Goal: Obtain resource: Obtain resource

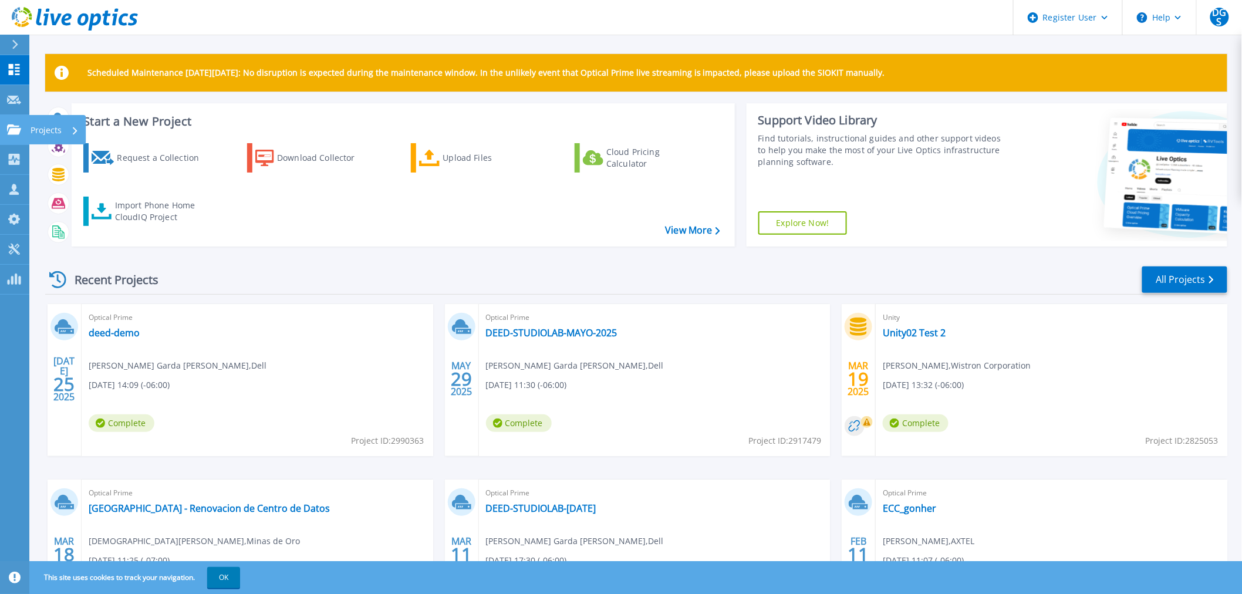
click at [51, 132] on p "Projects" at bounding box center [46, 130] width 31 height 31
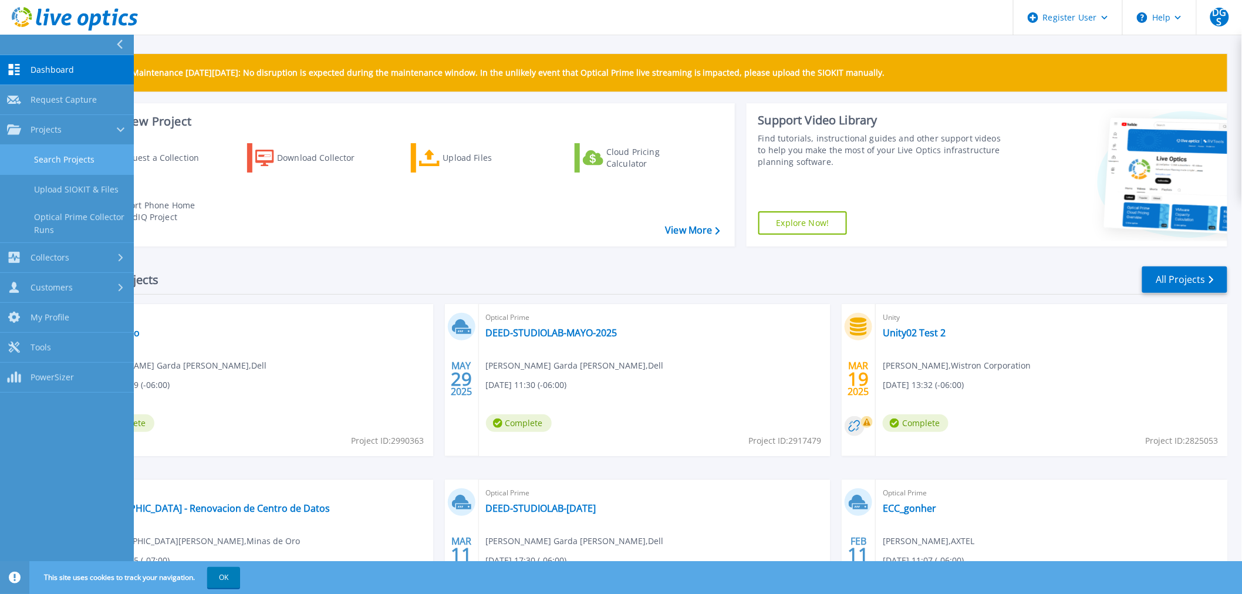
click at [65, 158] on link "Search Projects" at bounding box center [67, 160] width 134 height 30
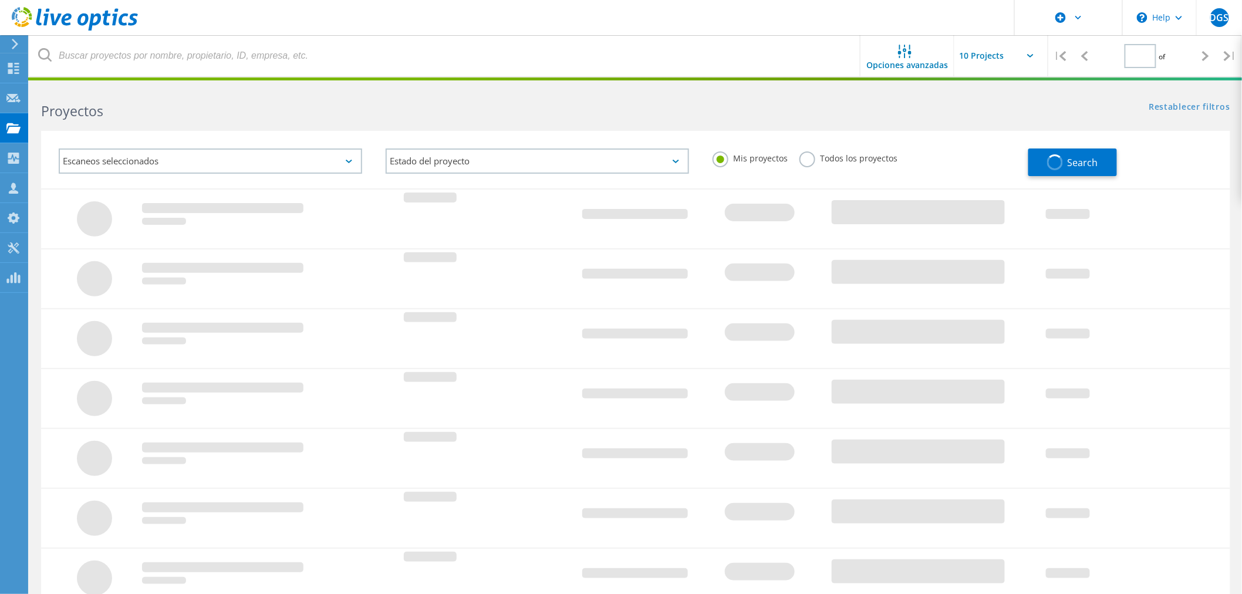
type input "1"
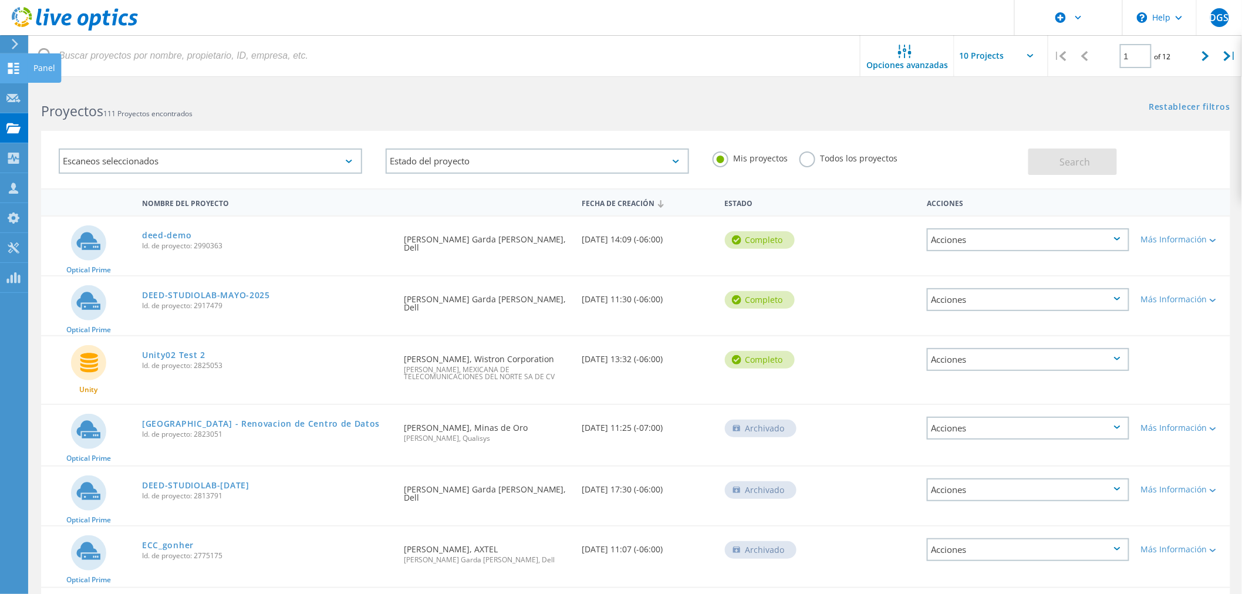
click at [15, 66] on use at bounding box center [13, 68] width 11 height 11
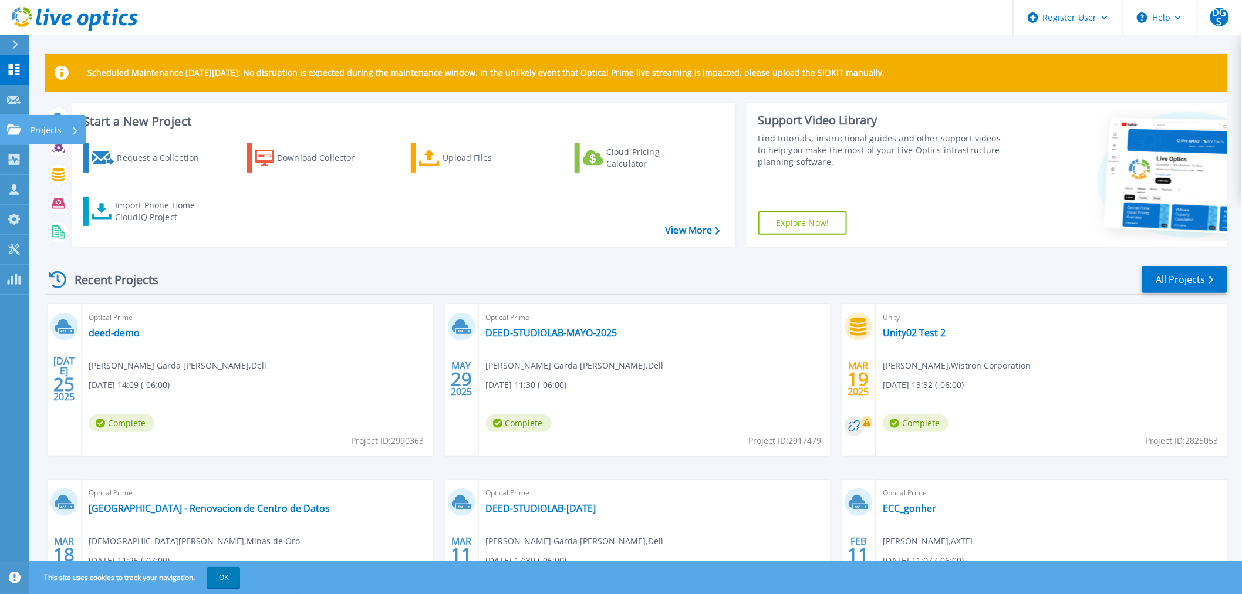
click at [15, 130] on icon at bounding box center [14, 129] width 14 height 10
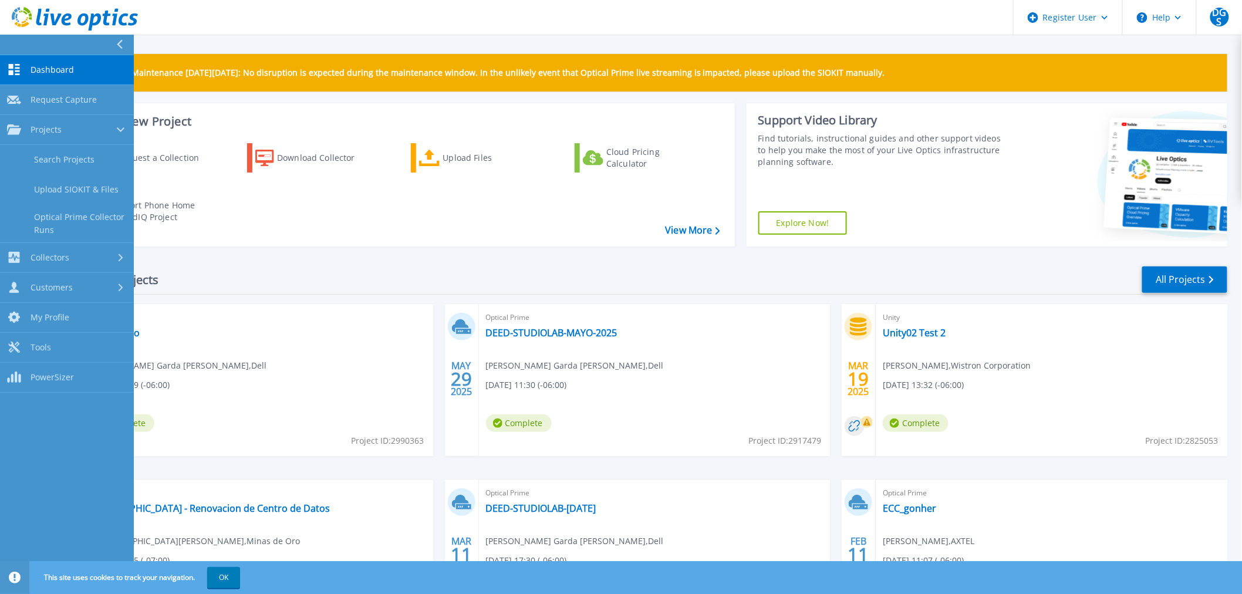
click at [301, 106] on div "Start a New Project Request a Collection Download Collector Upload Files Cloud …" at bounding box center [403, 174] width 663 height 143
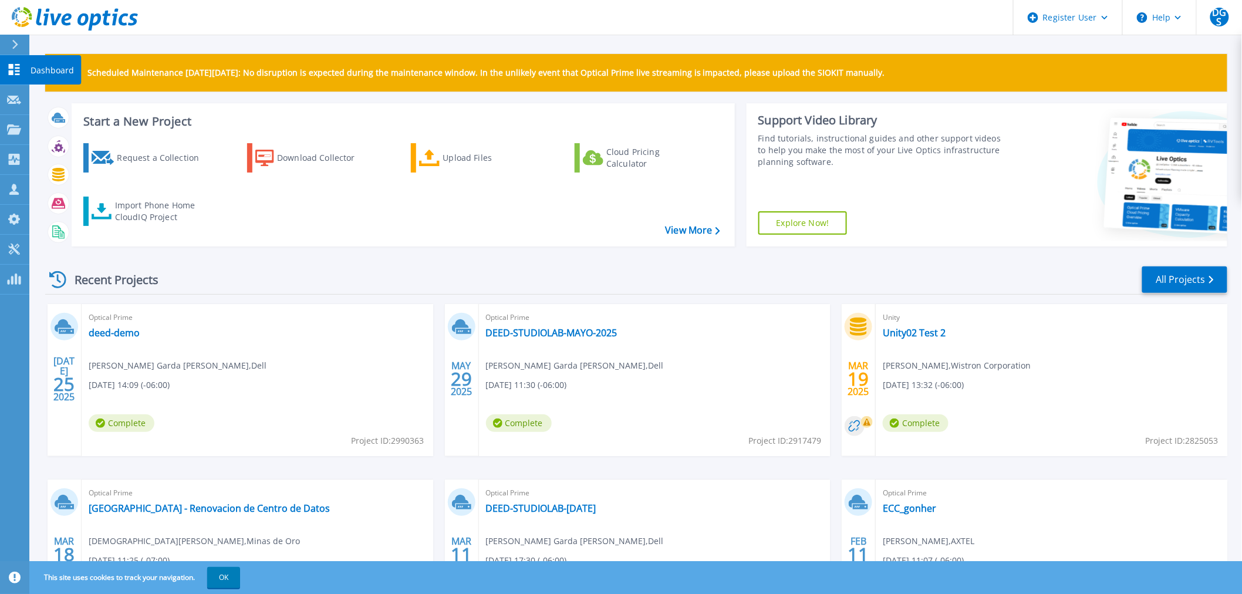
click at [9, 65] on icon at bounding box center [14, 69] width 11 height 11
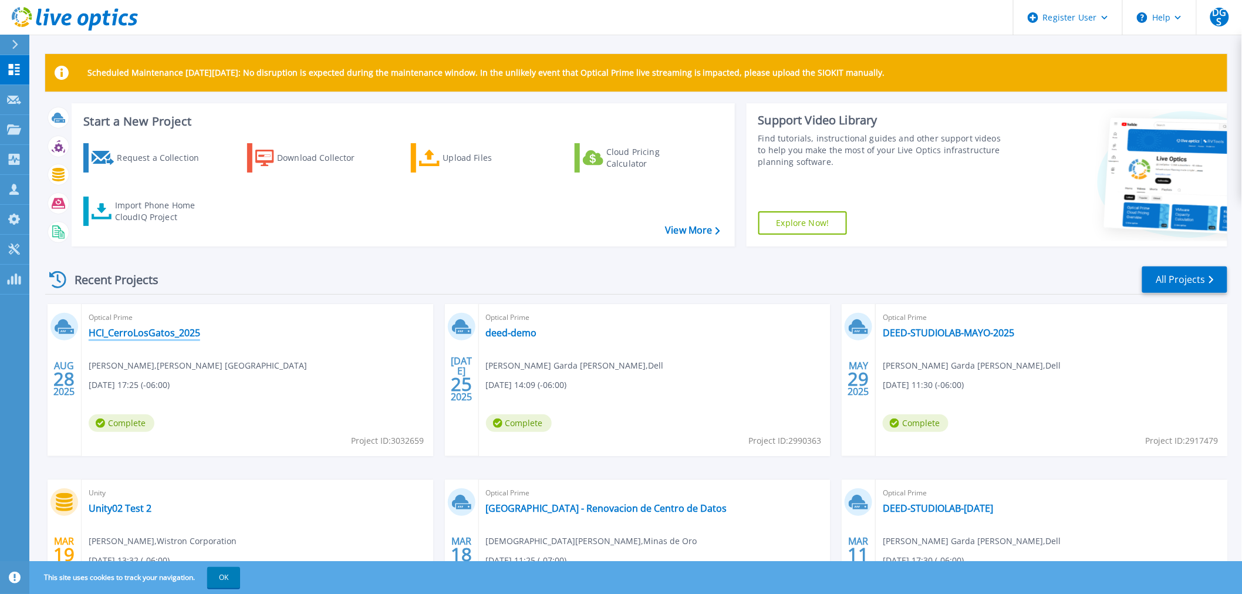
click at [157, 330] on link "HCI_CerroLosGatos_2025" at bounding box center [145, 333] width 112 height 12
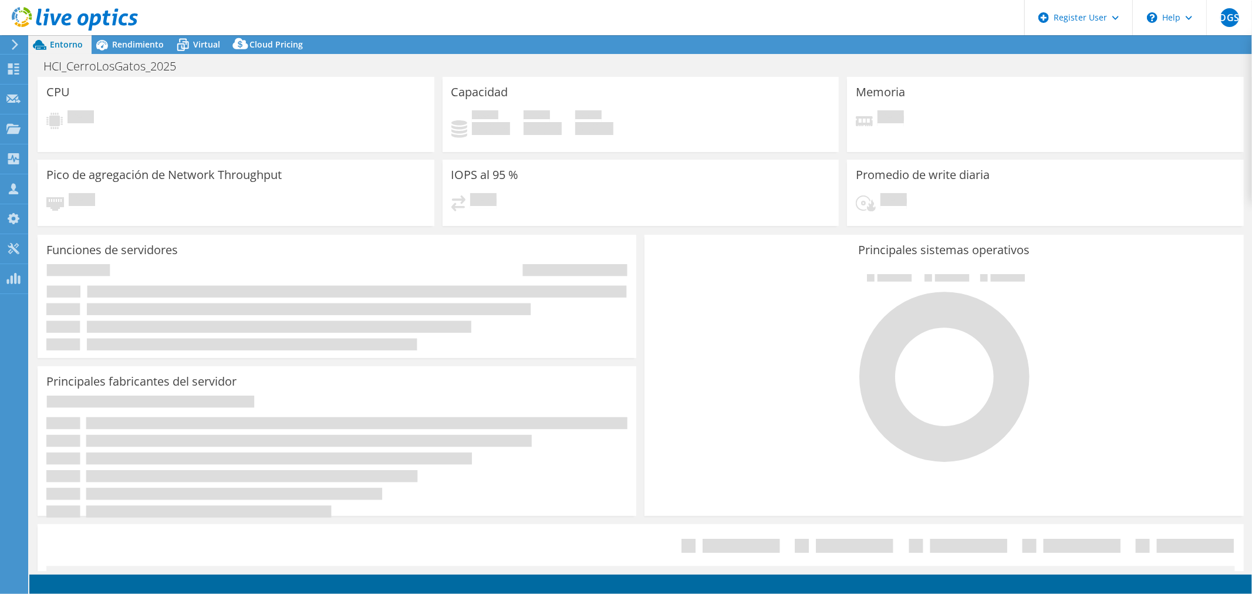
select select "USD"
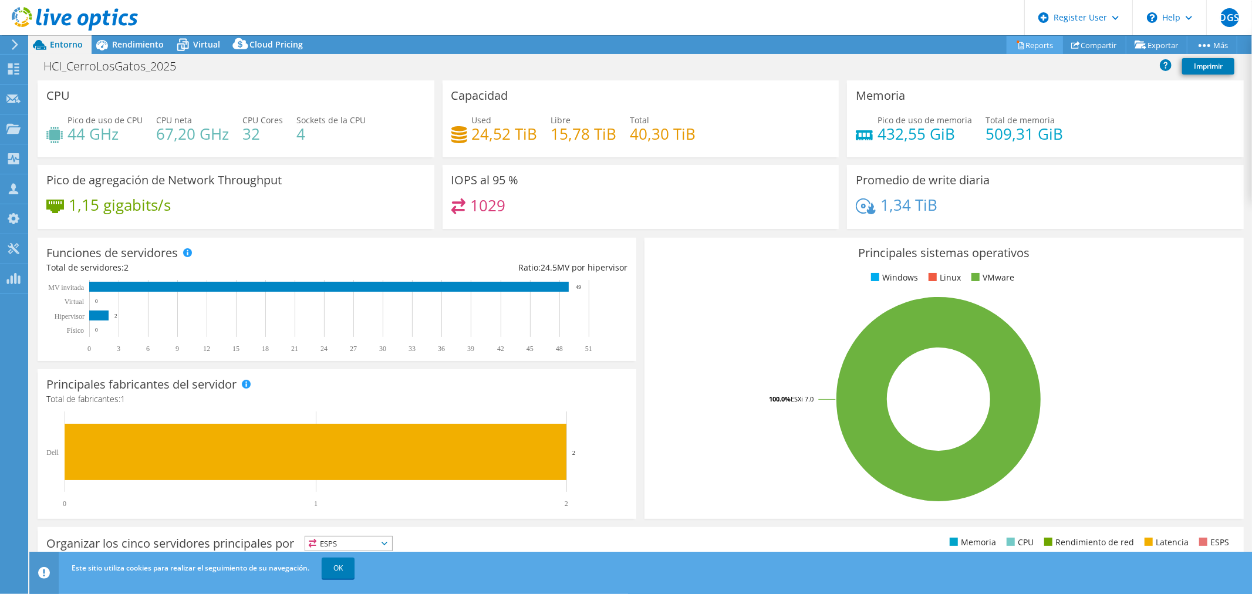
click at [1030, 47] on link "Reports" at bounding box center [1035, 45] width 56 height 18
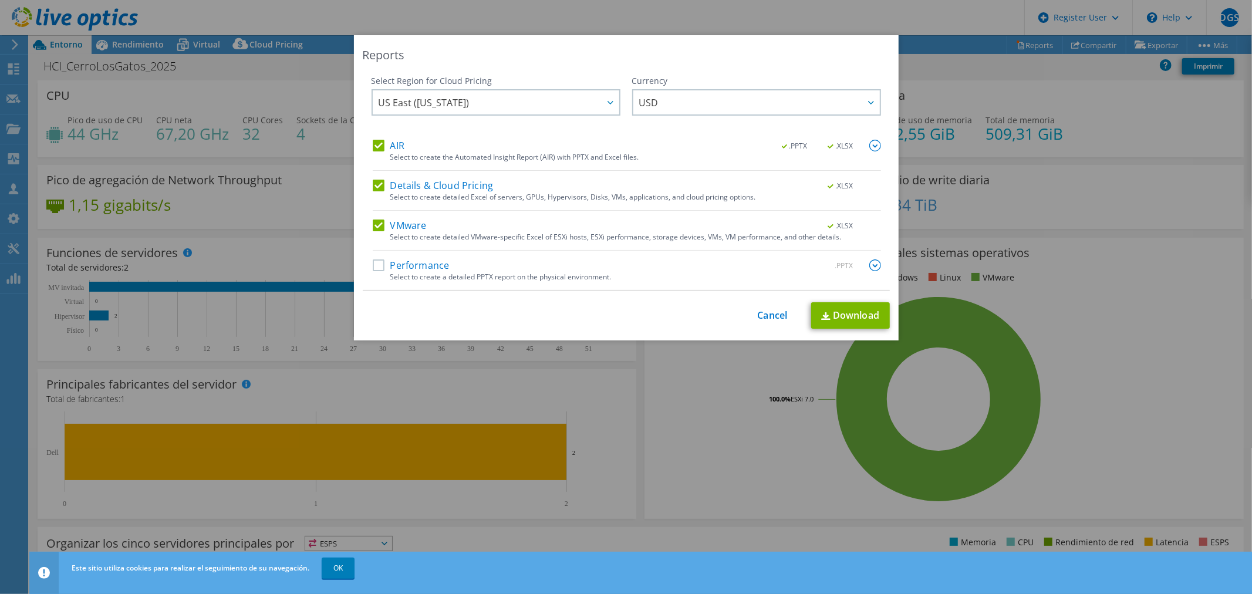
click at [378, 185] on label "Details & Cloud Pricing" at bounding box center [433, 186] width 121 height 12
click at [0, 0] on input "Details & Cloud Pricing" at bounding box center [0, 0] width 0 height 0
click at [373, 265] on label "Performance" at bounding box center [411, 265] width 77 height 12
click at [0, 0] on input "Performance" at bounding box center [0, 0] width 0 height 0
click at [870, 269] on img at bounding box center [875, 265] width 12 height 12
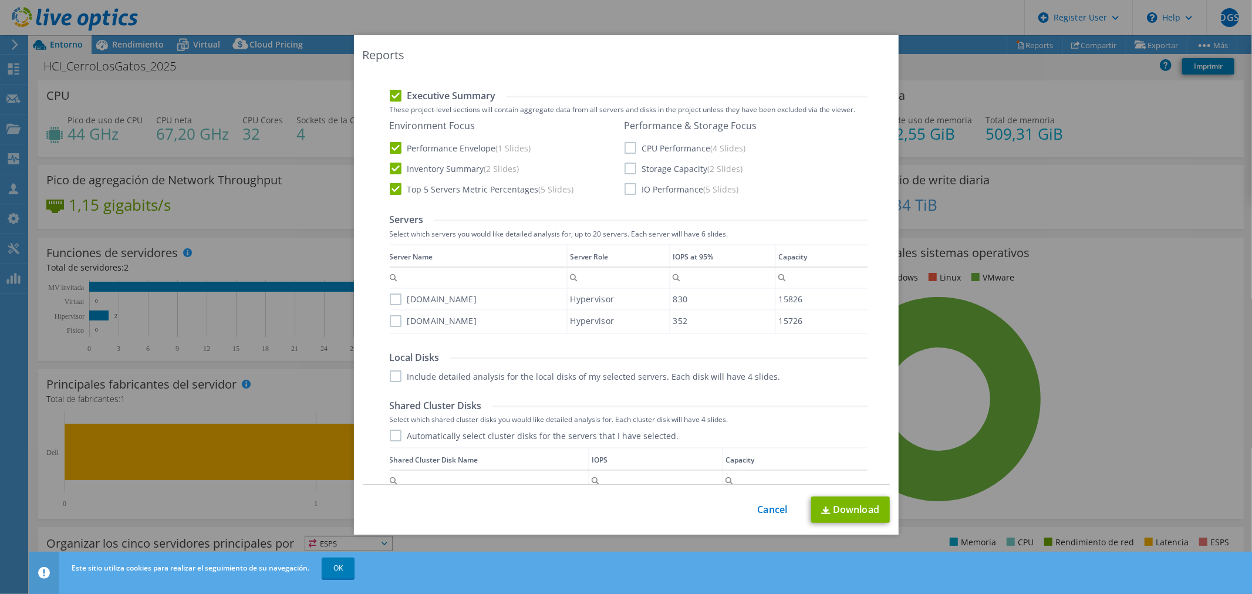
scroll to position [261, 0]
click at [626, 156] on label "CPU Performance (4 Slides)" at bounding box center [686, 153] width 122 height 12
click at [0, 0] on input "CPU Performance (4 Slides)" at bounding box center [0, 0] width 0 height 0
click at [625, 168] on label "Storage Capacity (2 Slides)" at bounding box center [684, 173] width 119 height 12
click at [0, 0] on input "Storage Capacity (2 Slides)" at bounding box center [0, 0] width 0 height 0
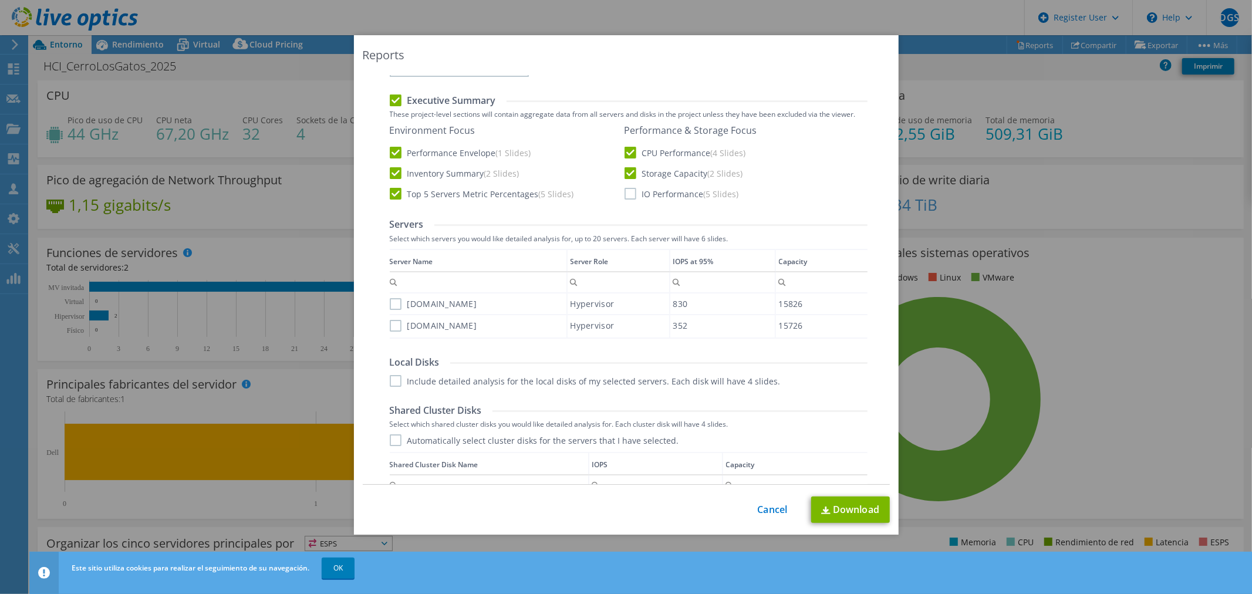
click at [626, 190] on label "IO Performance (5 Slides)" at bounding box center [682, 194] width 114 height 12
click at [0, 0] on input "IO Performance (5 Slides)" at bounding box center [0, 0] width 0 height 0
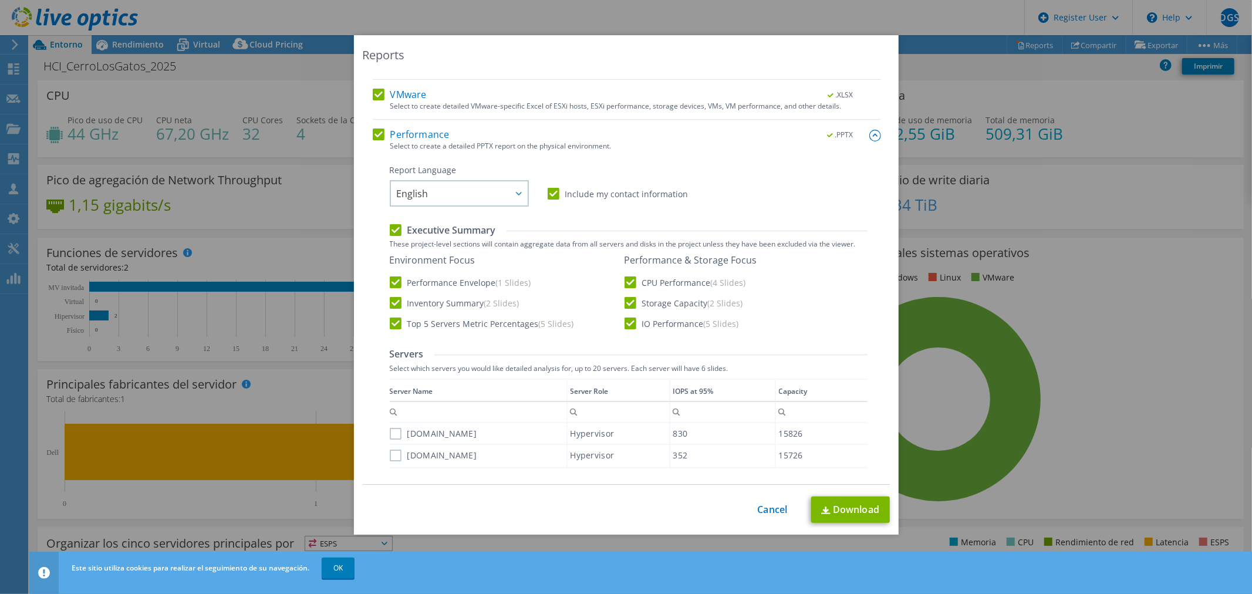
scroll to position [65, 0]
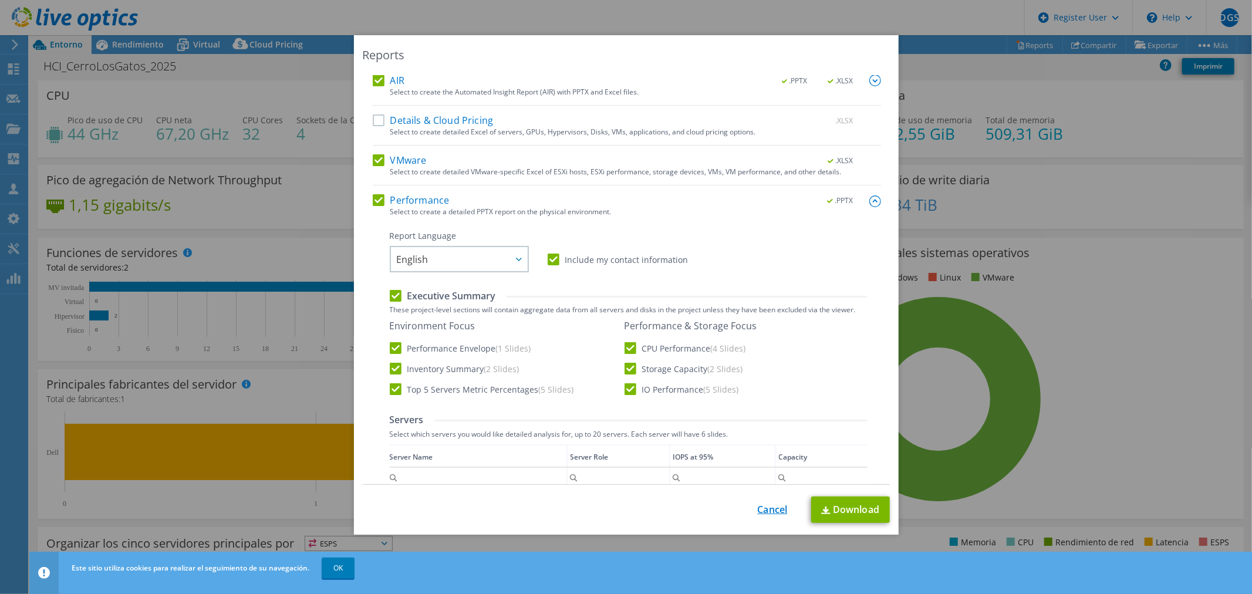
click at [767, 512] on link "Cancel" at bounding box center [773, 509] width 30 height 11
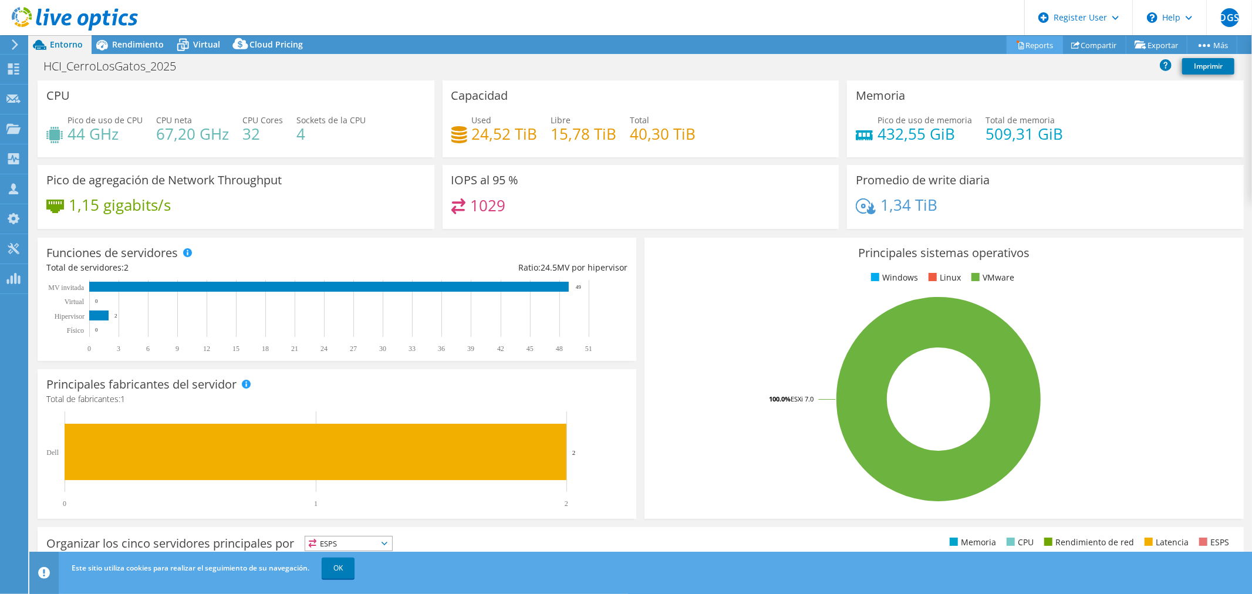
click at [1035, 39] on link "Reports" at bounding box center [1035, 45] width 56 height 18
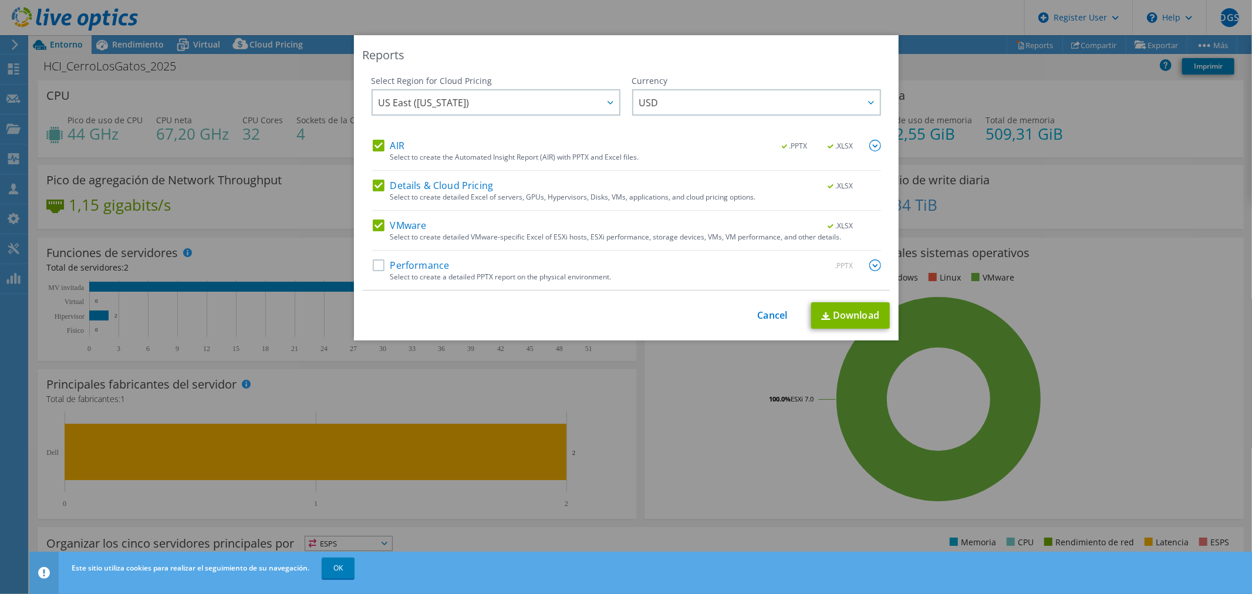
click at [373, 266] on label "Performance" at bounding box center [411, 265] width 77 height 12
click at [0, 0] on input "Performance" at bounding box center [0, 0] width 0 height 0
click at [869, 267] on img at bounding box center [875, 265] width 12 height 12
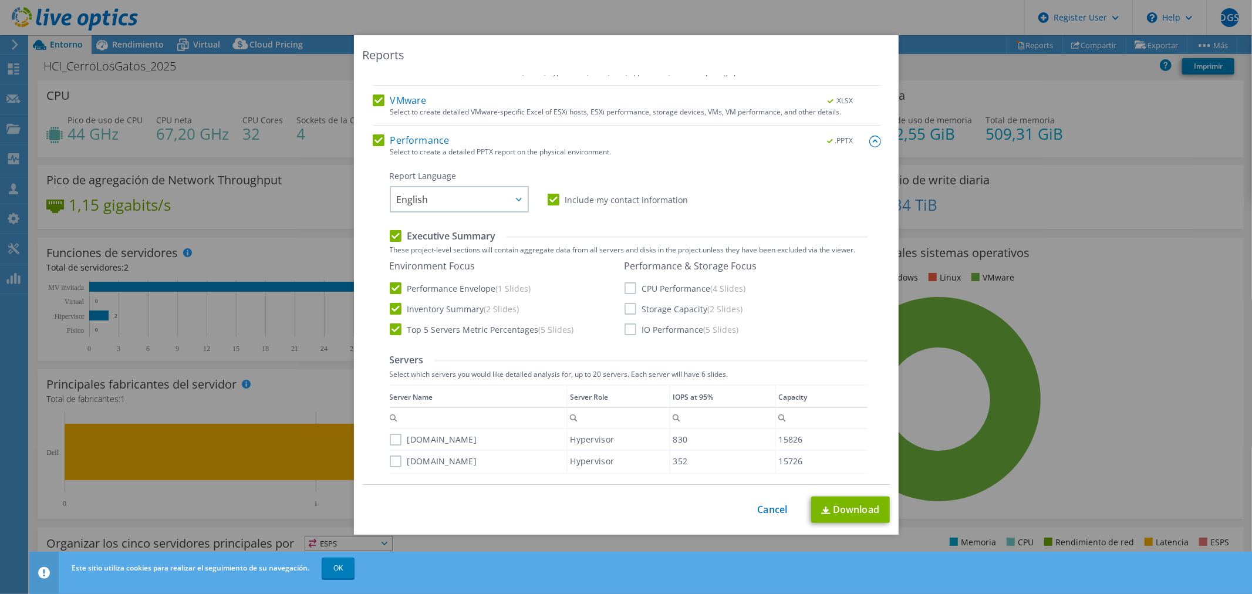
scroll to position [130, 0]
click at [633, 286] on label "CPU Performance (4 Slides)" at bounding box center [686, 283] width 122 height 12
click at [0, 0] on input "CPU Performance (4 Slides)" at bounding box center [0, 0] width 0 height 0
click at [630, 305] on label "Storage Capacity (2 Slides)" at bounding box center [684, 304] width 119 height 12
click at [0, 0] on input "Storage Capacity (2 Slides)" at bounding box center [0, 0] width 0 height 0
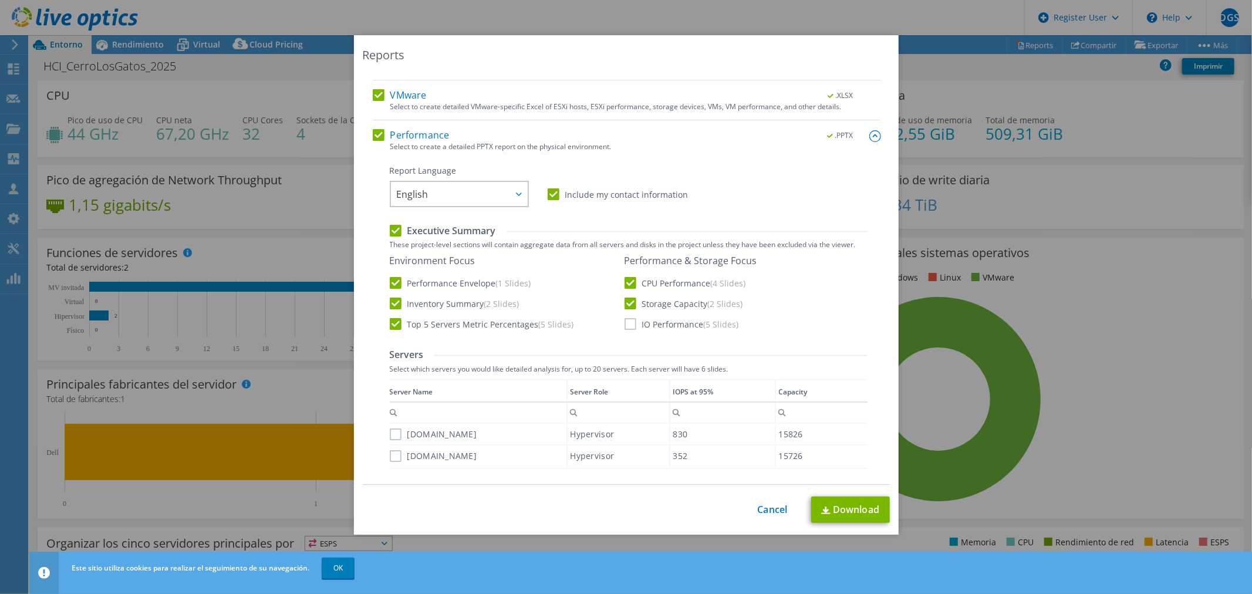
click at [630, 322] on label "IO Performance (5 Slides)" at bounding box center [682, 324] width 114 height 12
click at [0, 0] on input "IO Performance (5 Slides)" at bounding box center [0, 0] width 0 height 0
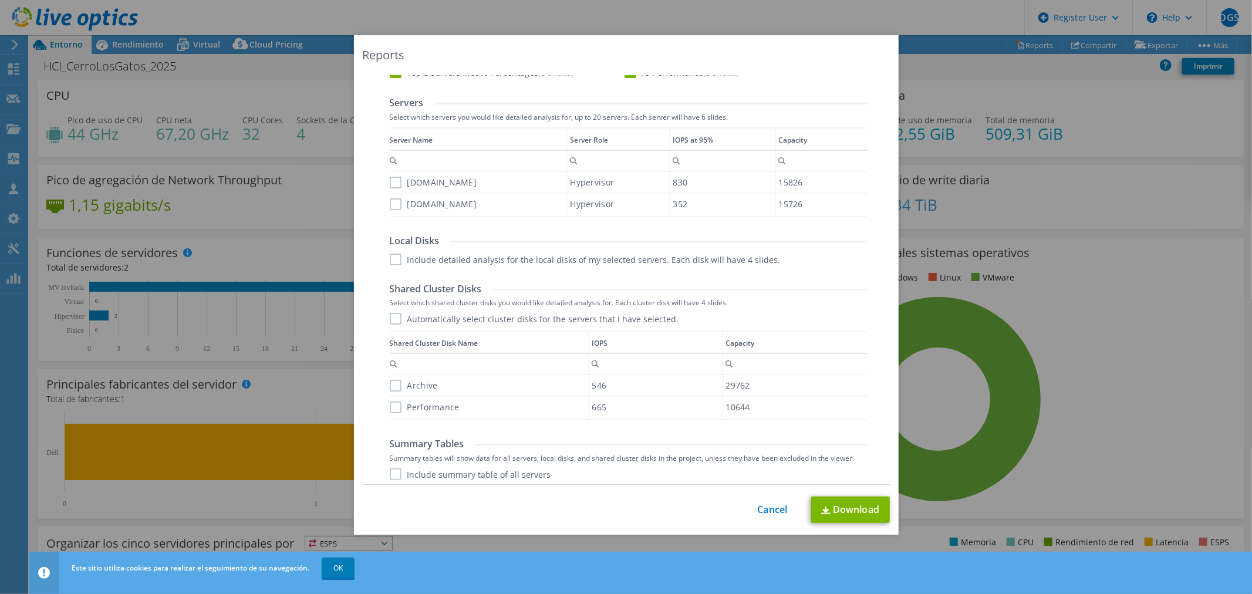
scroll to position [391, 0]
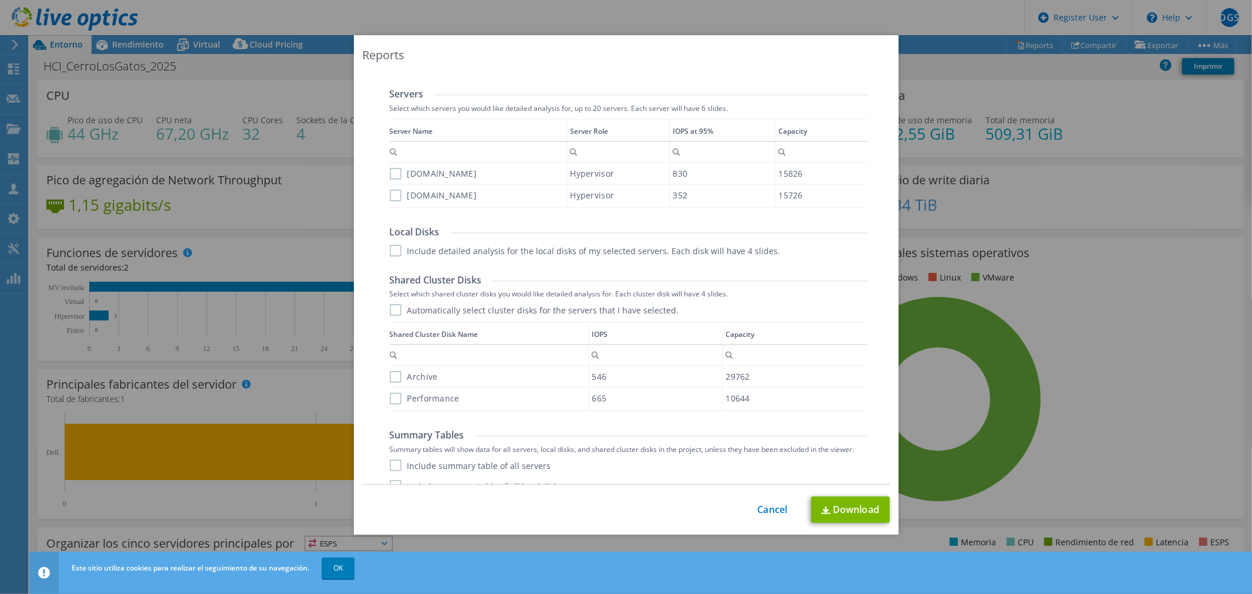
click at [392, 172] on label "r440.minacerrolosgatos.com" at bounding box center [433, 174] width 87 height 12
click at [0, 0] on input "r440.minacerrolosgatos.com" at bounding box center [0, 0] width 0 height 0
click at [392, 194] on label "r540.minacerrolosgatos.com" at bounding box center [433, 196] width 87 height 12
click at [0, 0] on input "r540.minacerrolosgatos.com" at bounding box center [0, 0] width 0 height 0
click at [393, 307] on label "Automatically select cluster disks for the servers that I have selected." at bounding box center [534, 310] width 289 height 12
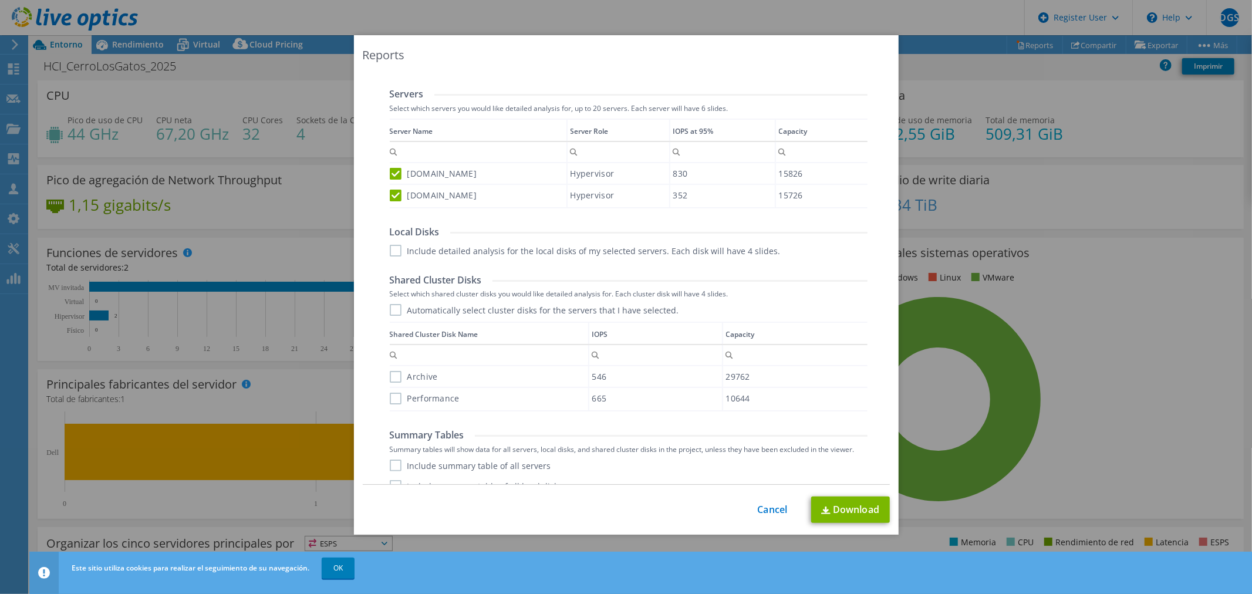
click at [0, 0] on input "Automatically select cluster disks for the servers that I have selected." at bounding box center [0, 0] width 0 height 0
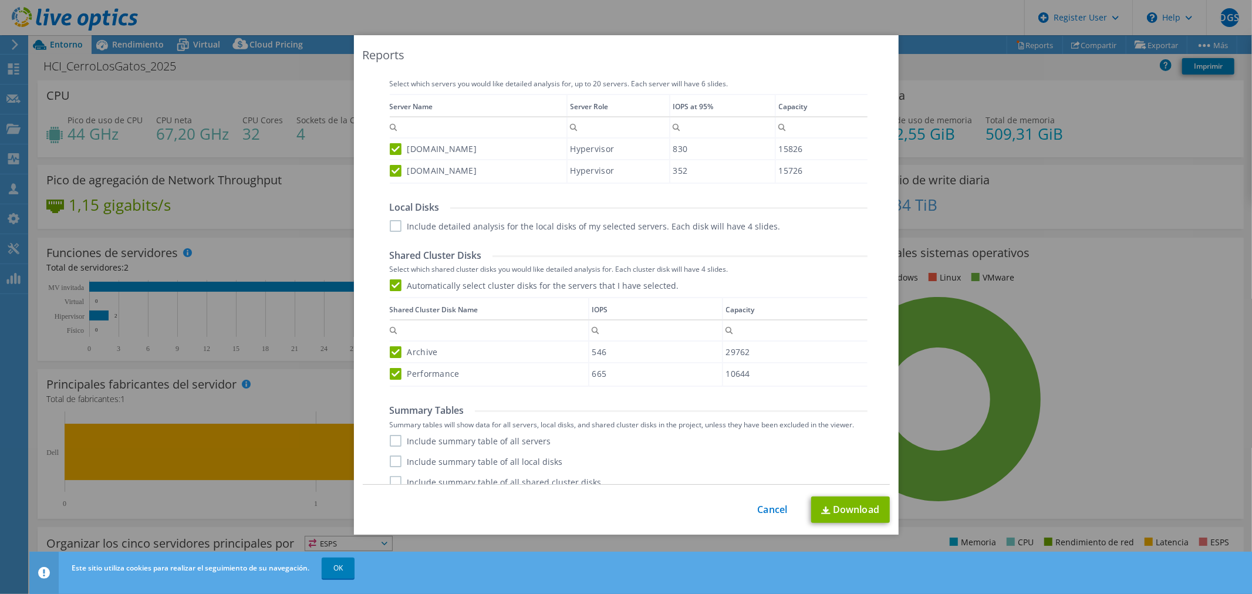
scroll to position [426, 0]
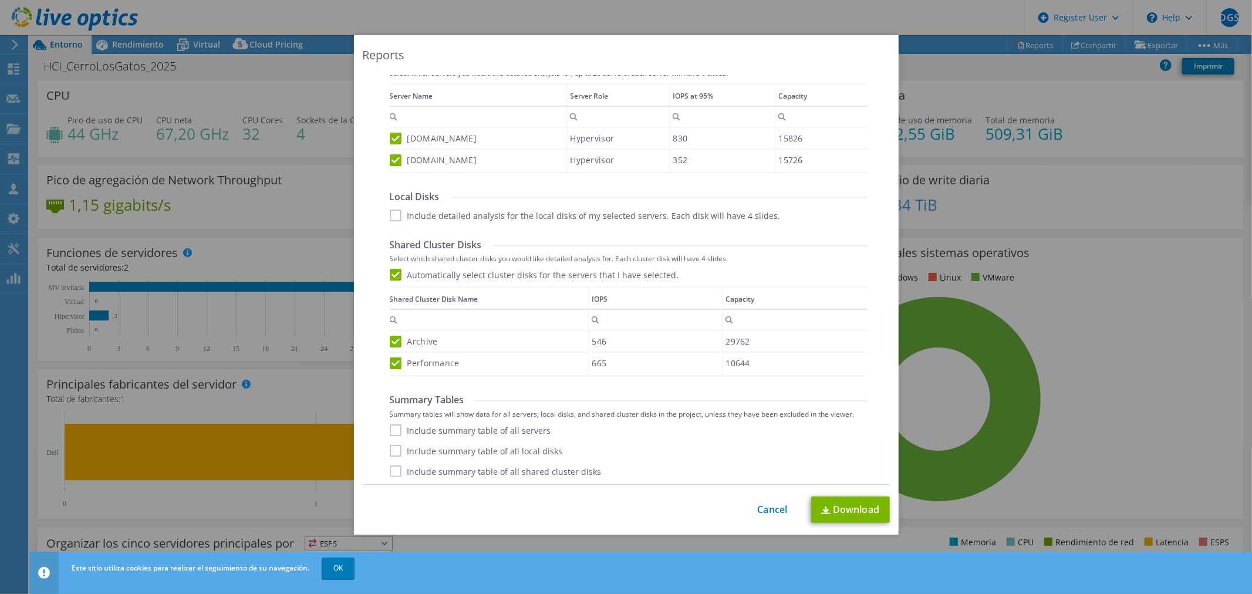
click at [395, 430] on label "Include summary table of all servers" at bounding box center [470, 430] width 161 height 12
click at [0, 0] on input "Include summary table of all servers" at bounding box center [0, 0] width 0 height 0
click at [393, 450] on label "Include summary table of all local disks" at bounding box center [476, 451] width 173 height 12
click at [0, 0] on input "Include summary table of all local disks" at bounding box center [0, 0] width 0 height 0
click at [397, 466] on label "Include summary table of all shared cluster disks" at bounding box center [496, 471] width 212 height 12
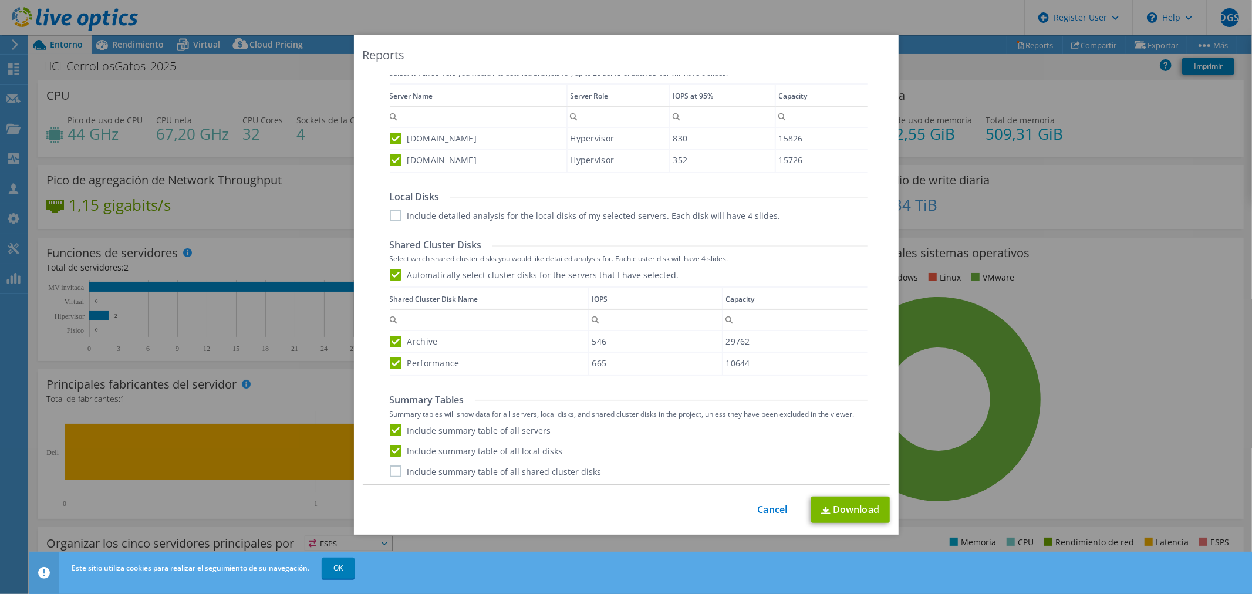
click at [0, 0] on input "Include summary table of all shared cluster disks" at bounding box center [0, 0] width 0 height 0
click at [822, 507] on img at bounding box center [825, 511] width 9 height 8
drag, startPoint x: 24, startPoint y: 296, endPoint x: 10, endPoint y: 341, distance: 47.3
click at [30, 295] on div "Reports Select Region for Cloud Pricing Asia Pacific (Hong Kong) Asia Pacific (…" at bounding box center [626, 297] width 1252 height 524
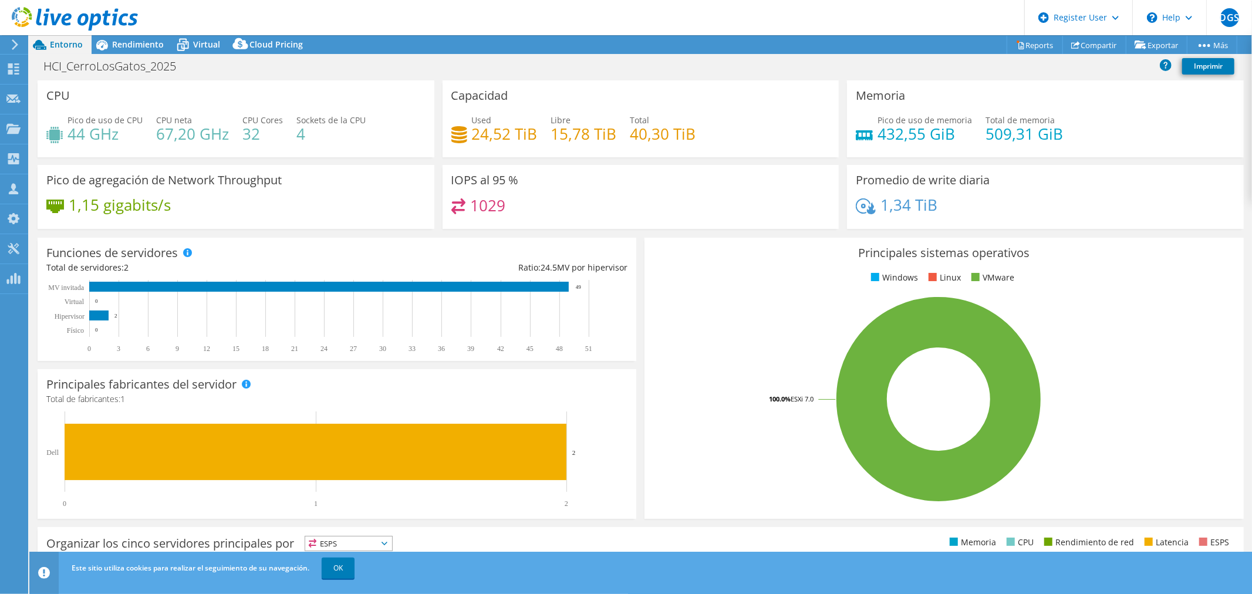
scroll to position [188, 0]
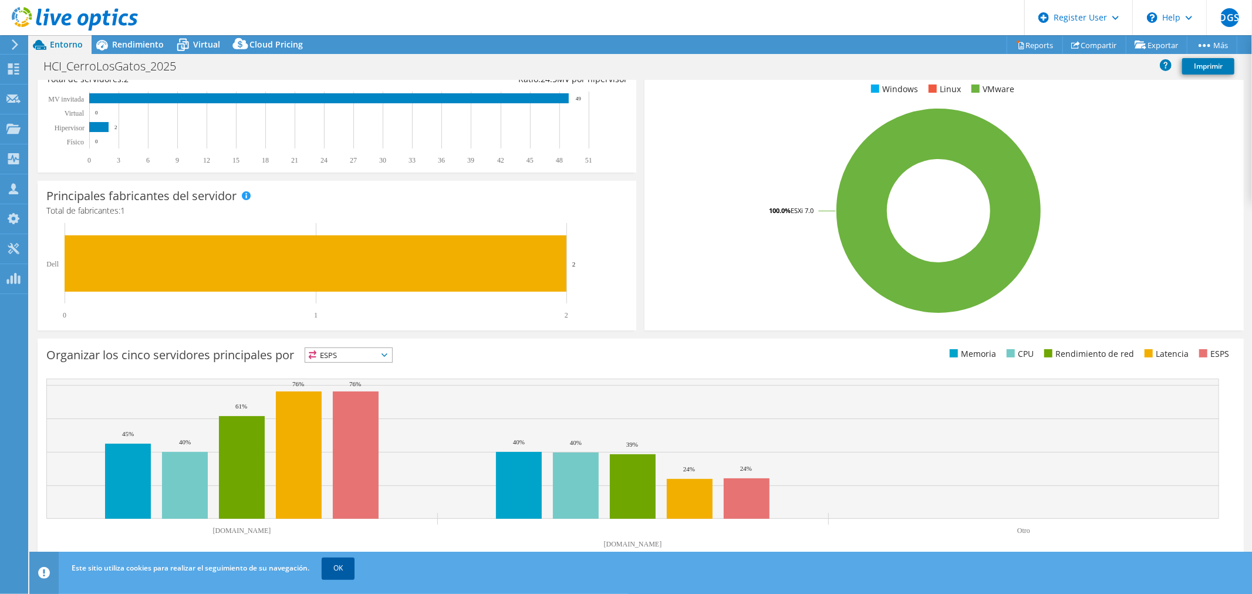
click at [345, 565] on link "OK" at bounding box center [338, 568] width 33 height 21
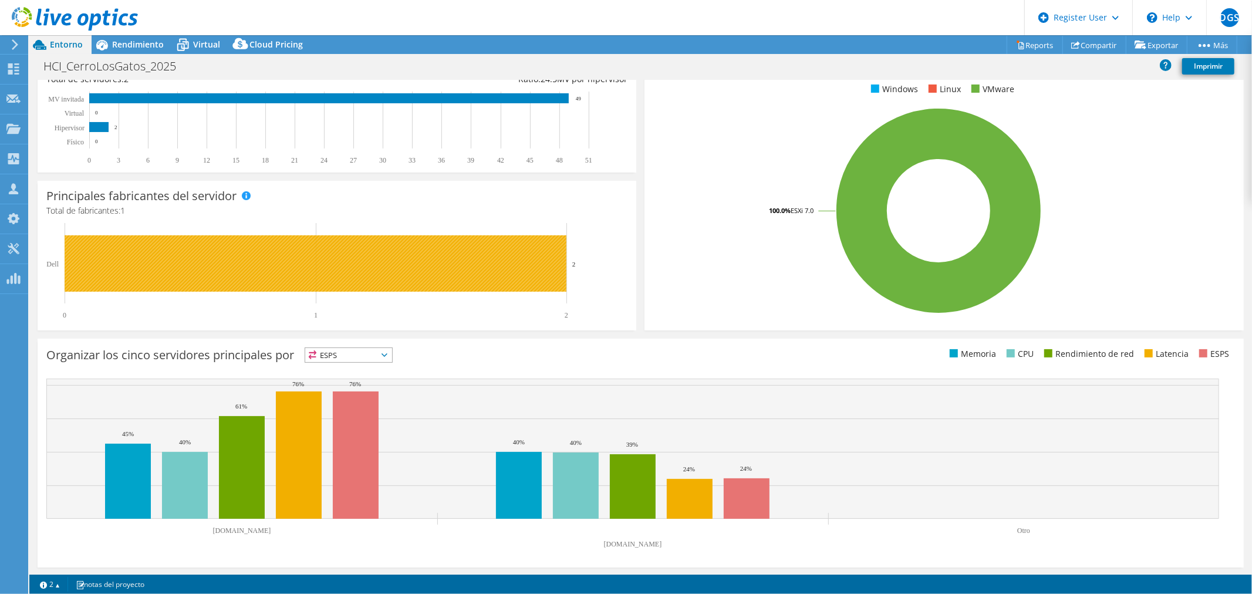
scroll to position [0, 0]
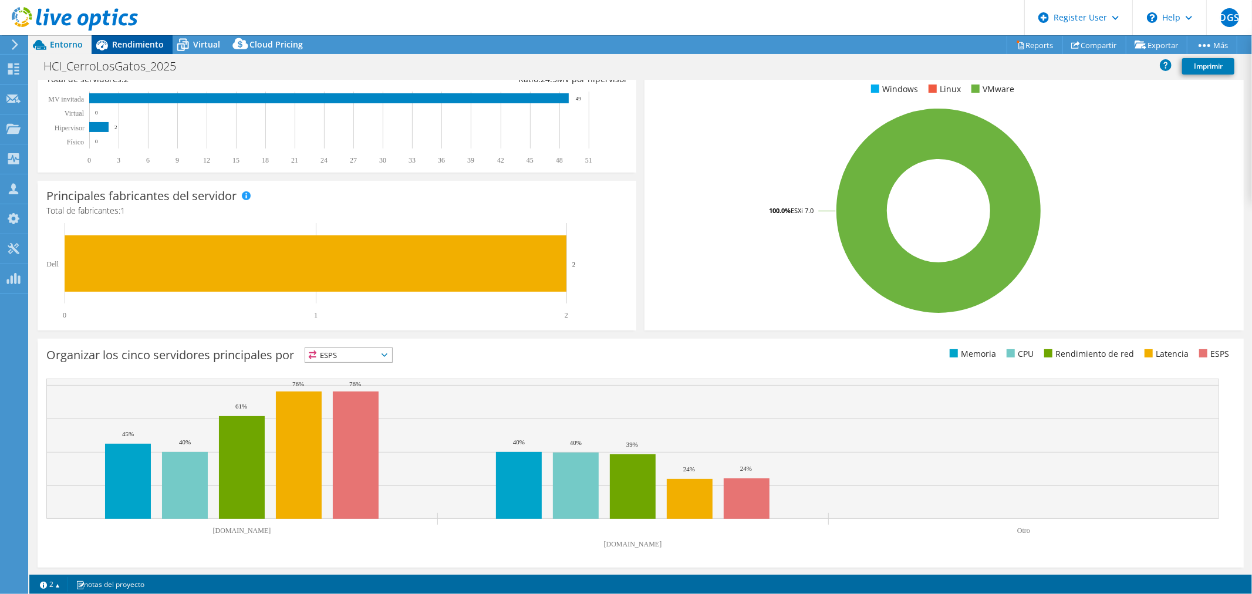
click at [131, 40] on span "Rendimiento" at bounding box center [138, 44] width 52 height 11
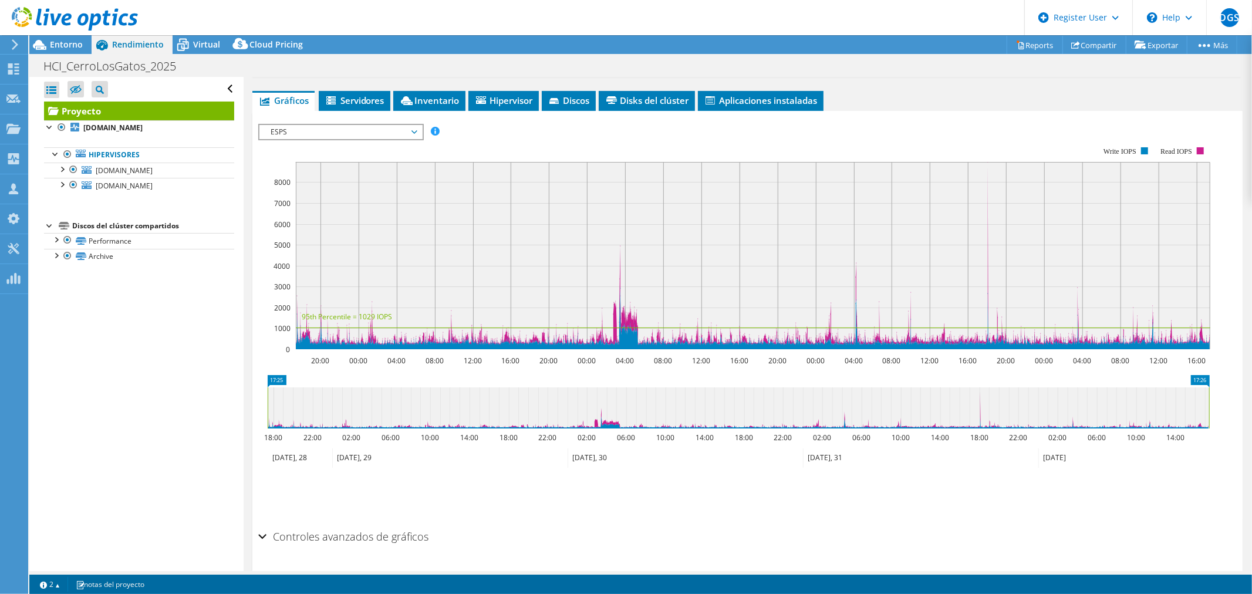
scroll to position [195, 0]
click at [413, 133] on span "ESPS" at bounding box center [340, 131] width 151 height 14
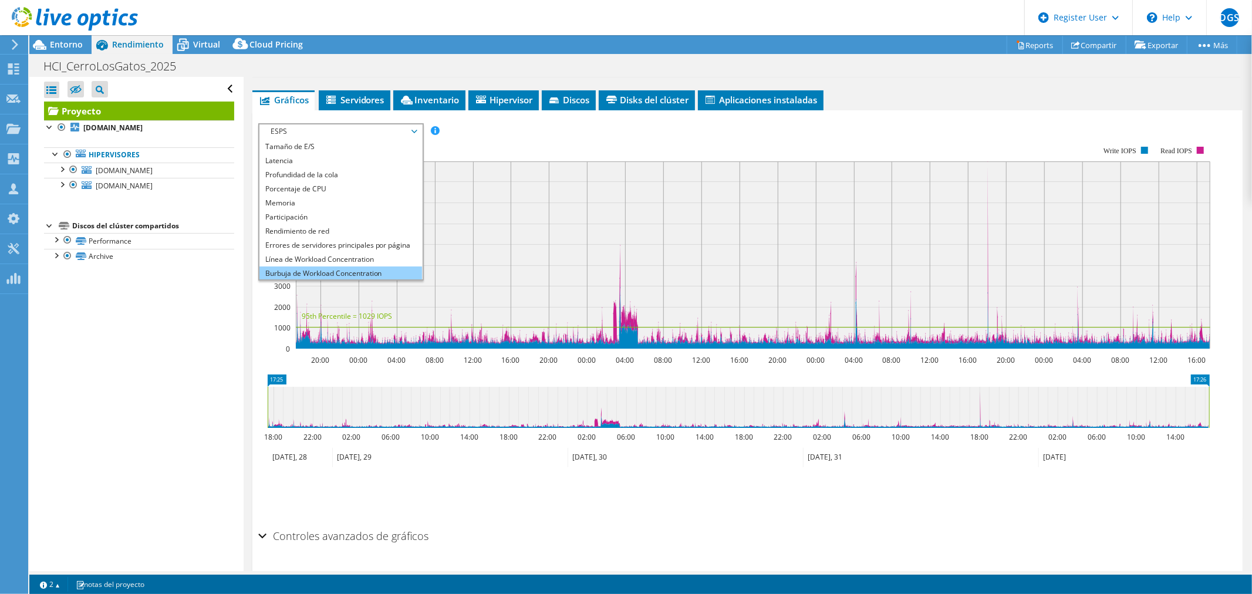
scroll to position [42, 0]
click at [319, 271] on li "Todos" at bounding box center [340, 272] width 163 height 14
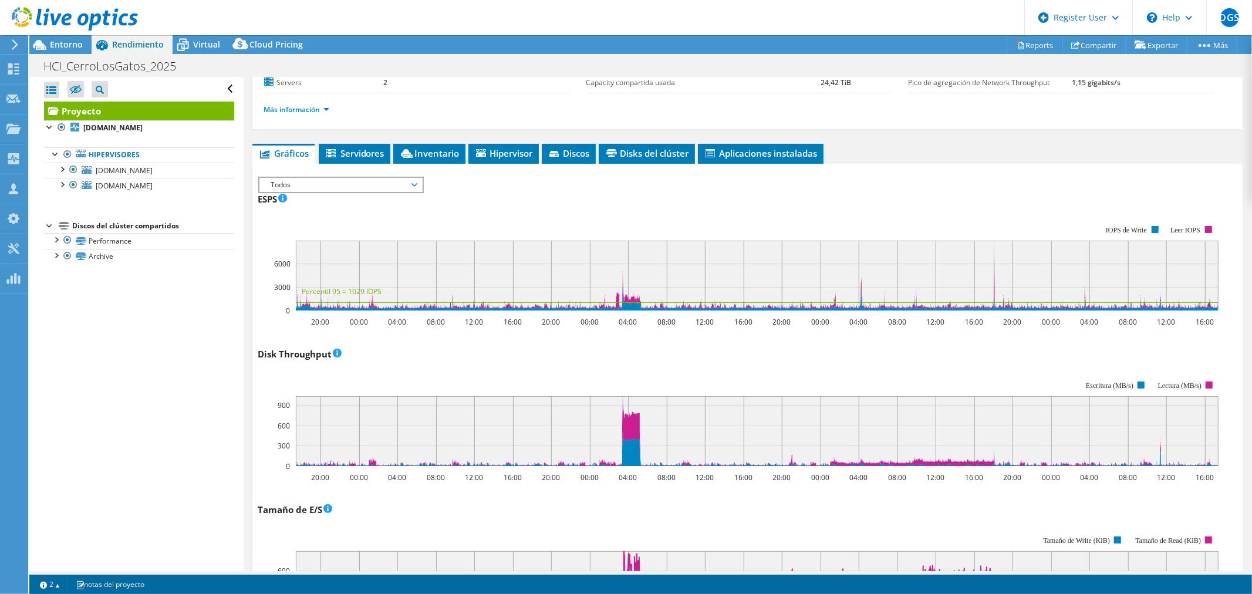
scroll to position [0, 0]
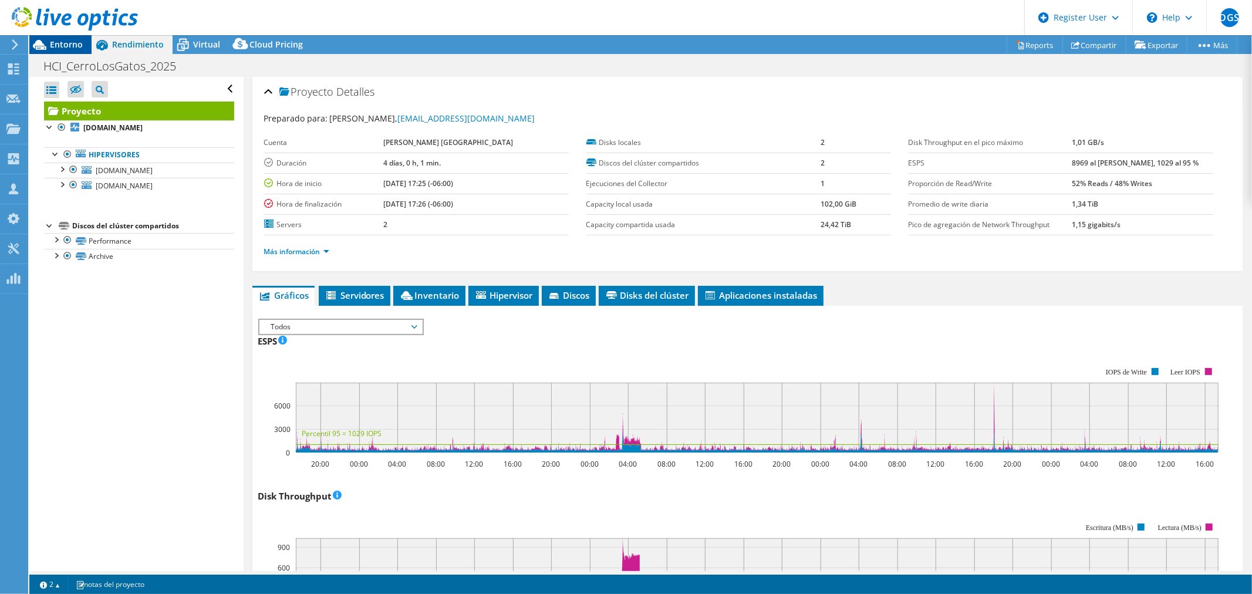
click at [68, 43] on span "Entorno" at bounding box center [66, 44] width 33 height 11
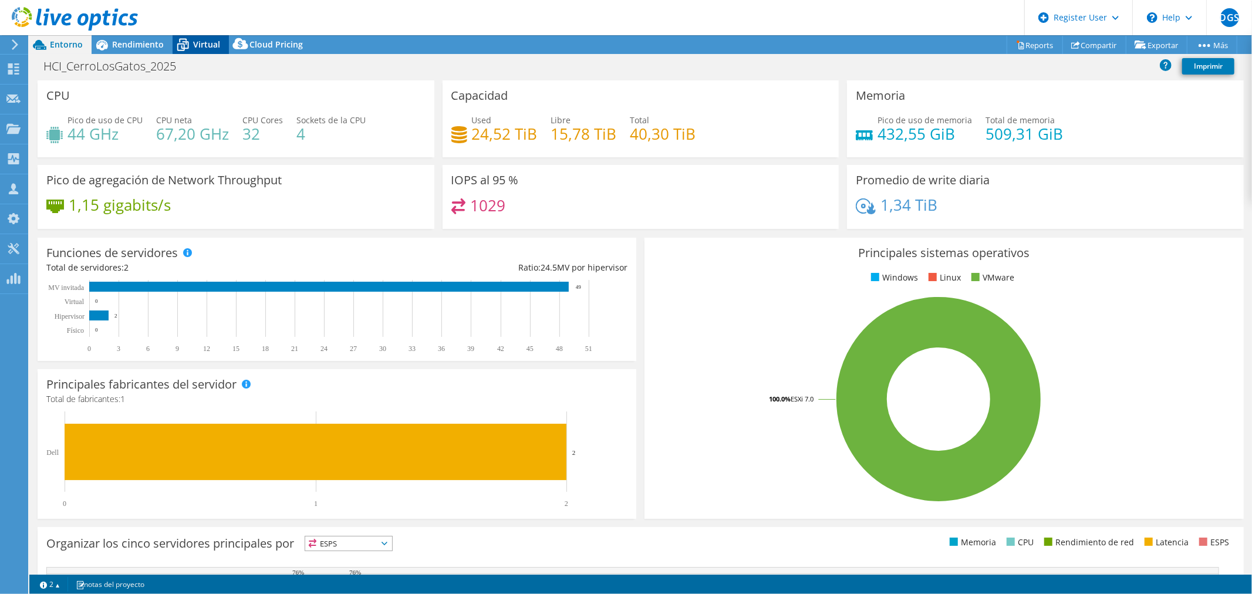
click at [201, 42] on span "Virtual" at bounding box center [206, 44] width 27 height 11
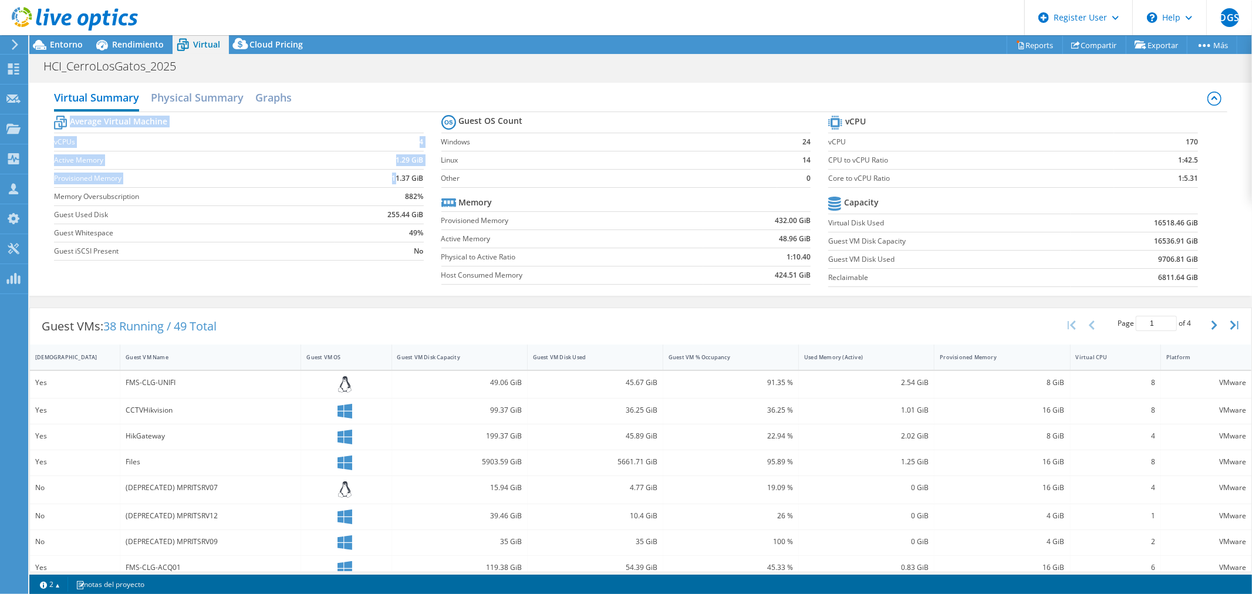
drag, startPoint x: 391, startPoint y: 177, endPoint x: 423, endPoint y: 178, distance: 32.3
click at [423, 178] on section "Average Virtual Machine vCPUs 4 Active Memory 1.29 GiB Provisioned Memory 11.37…" at bounding box center [247, 190] width 387 height 154
click at [122, 45] on span "Rendimiento" at bounding box center [138, 44] width 52 height 11
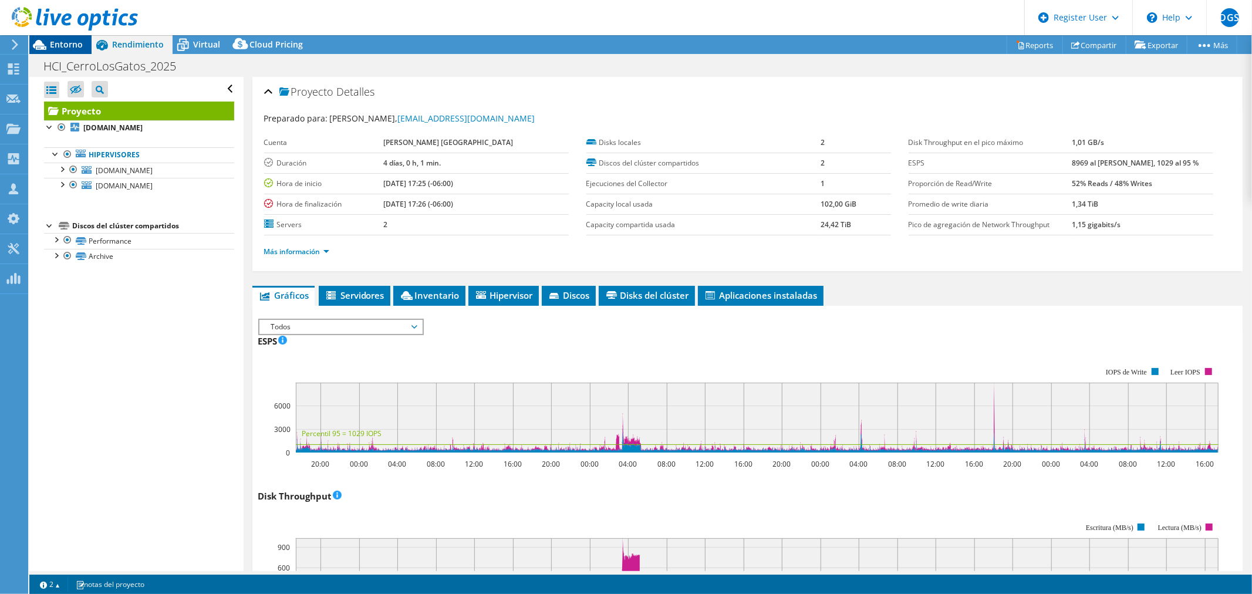
click at [68, 48] on span "Entorno" at bounding box center [66, 44] width 33 height 11
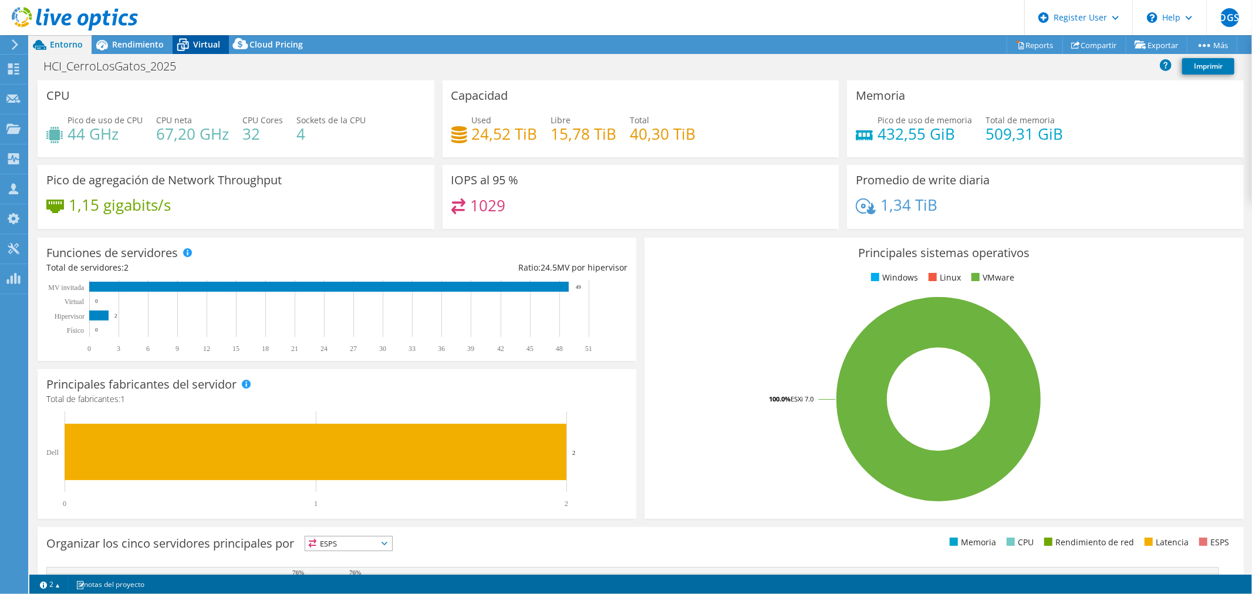
click at [184, 44] on icon at bounding box center [183, 45] width 12 height 9
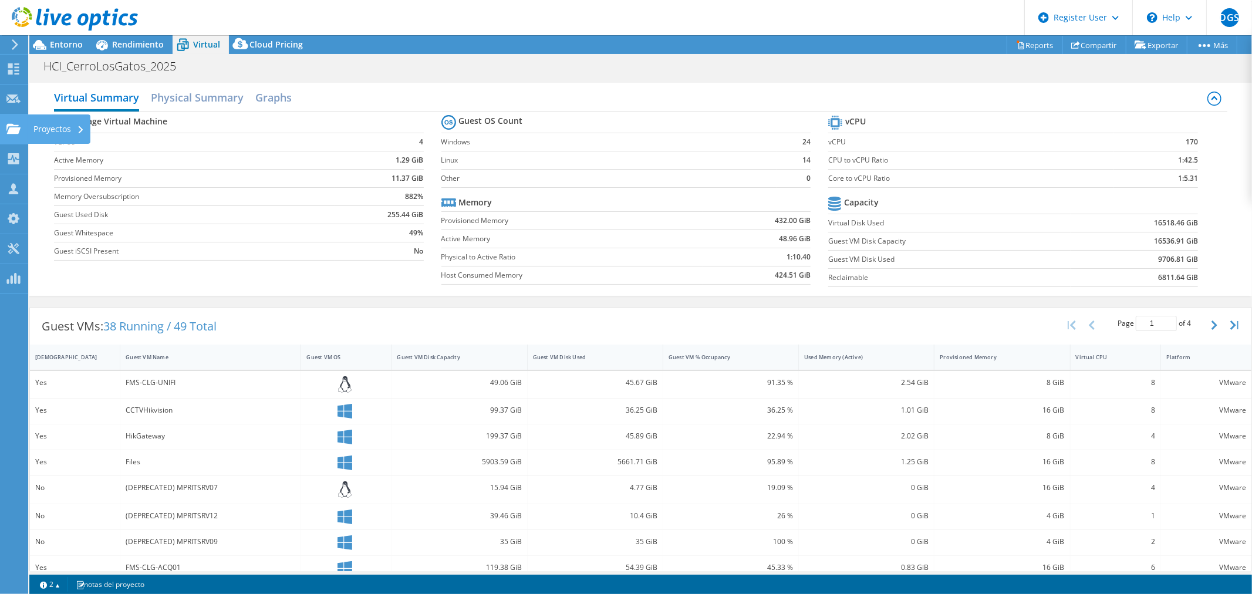
click at [56, 126] on div "Proyectos" at bounding box center [59, 128] width 63 height 29
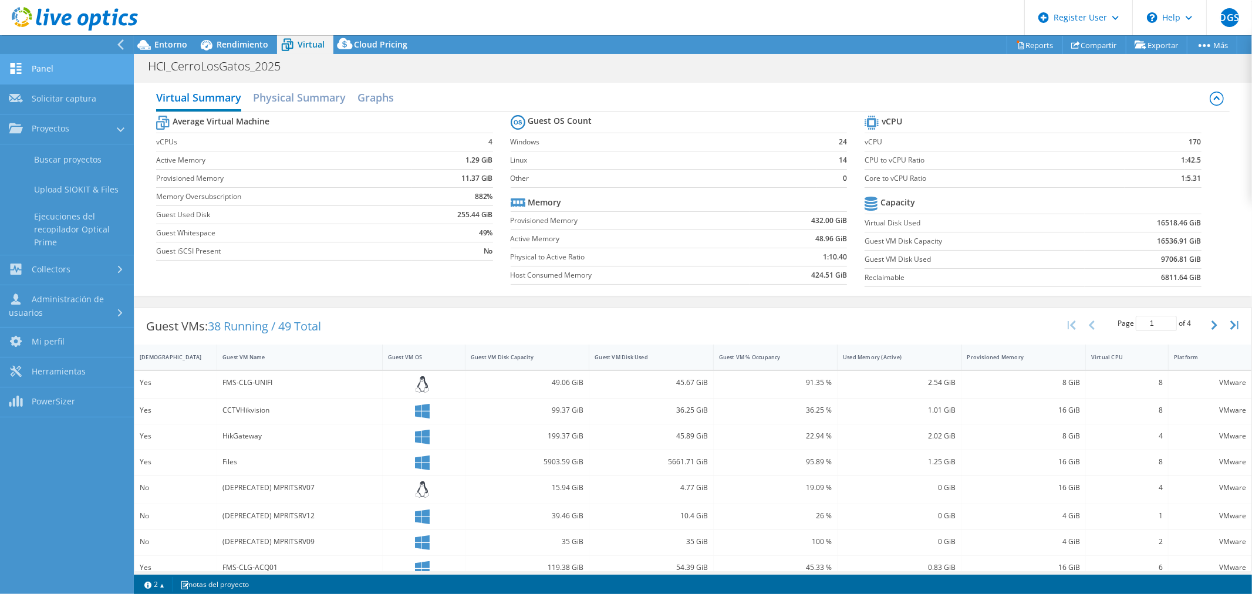
click at [39, 68] on link "Panel" at bounding box center [67, 70] width 134 height 30
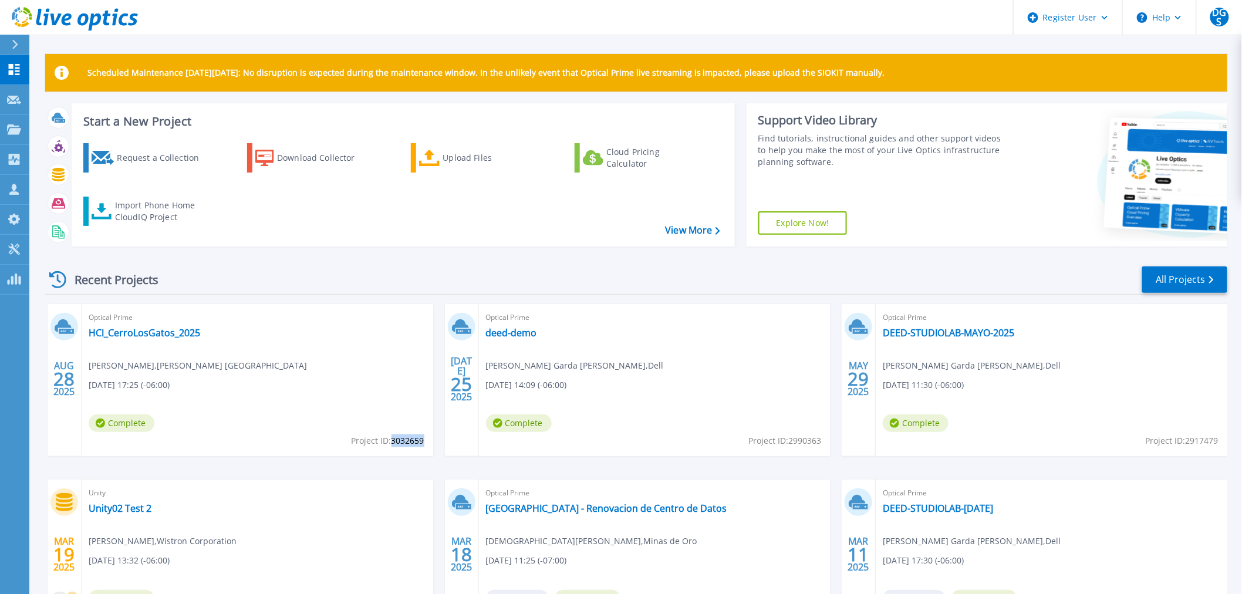
drag, startPoint x: 390, startPoint y: 442, endPoint x: 424, endPoint y: 442, distance: 33.5
click at [424, 442] on span "Project ID: 3032659" at bounding box center [388, 440] width 73 height 13
copy span "3032659"
